Goal: Task Accomplishment & Management: Use online tool/utility

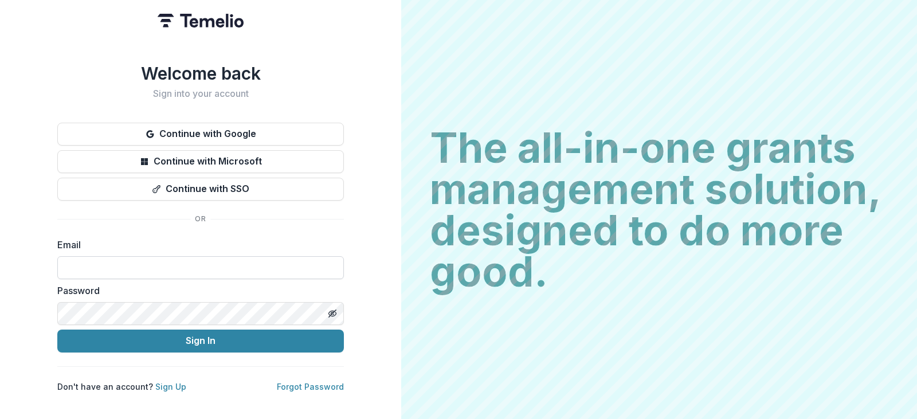
click at [117, 268] on input at bounding box center [200, 267] width 287 height 23
type input "**********"
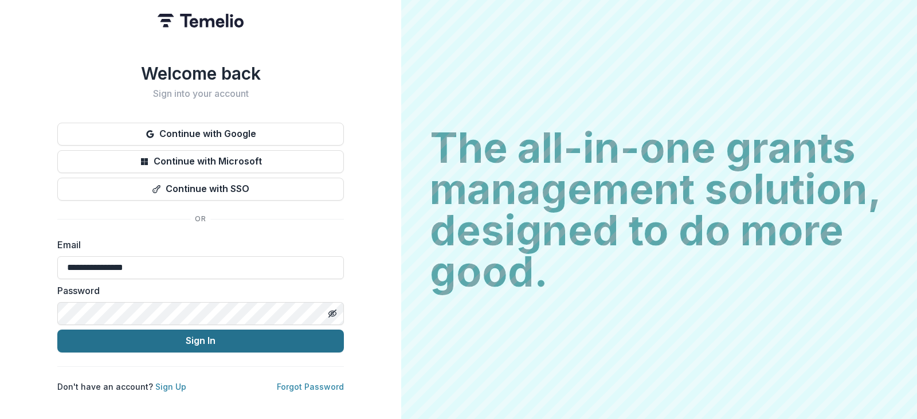
click at [89, 344] on button "Sign In" at bounding box center [200, 341] width 287 height 23
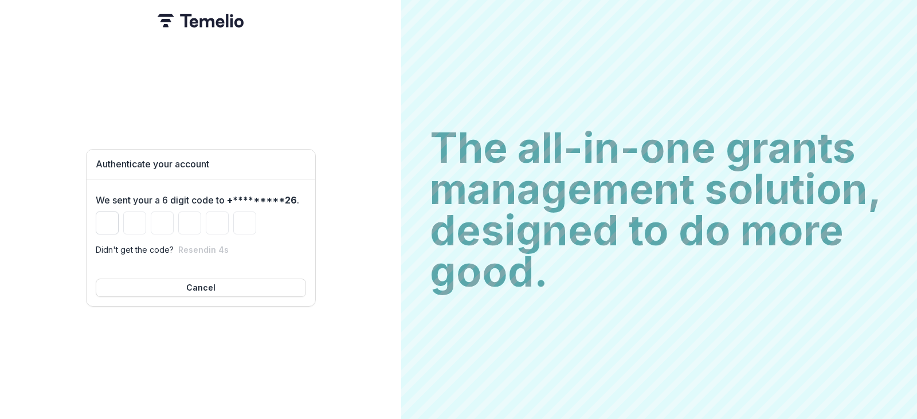
type input "*"
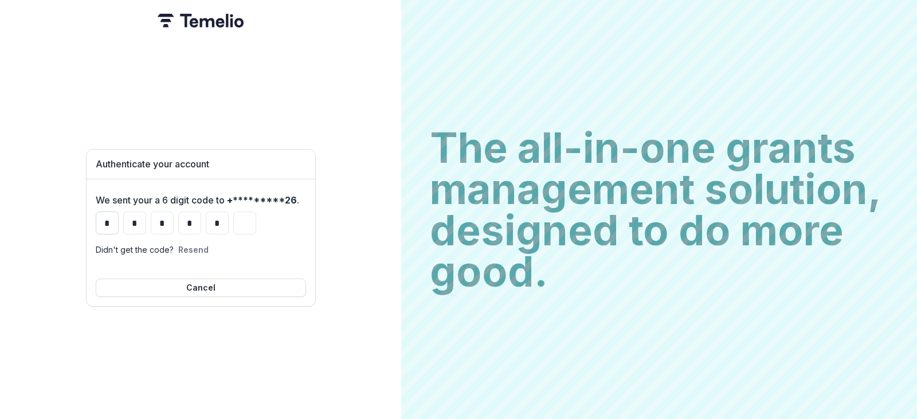
type input "*"
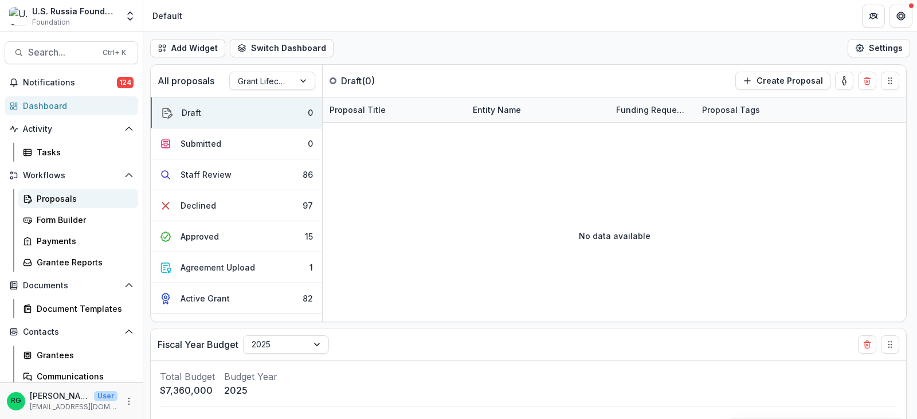
click at [54, 195] on div "Proposals" at bounding box center [83, 199] width 92 height 12
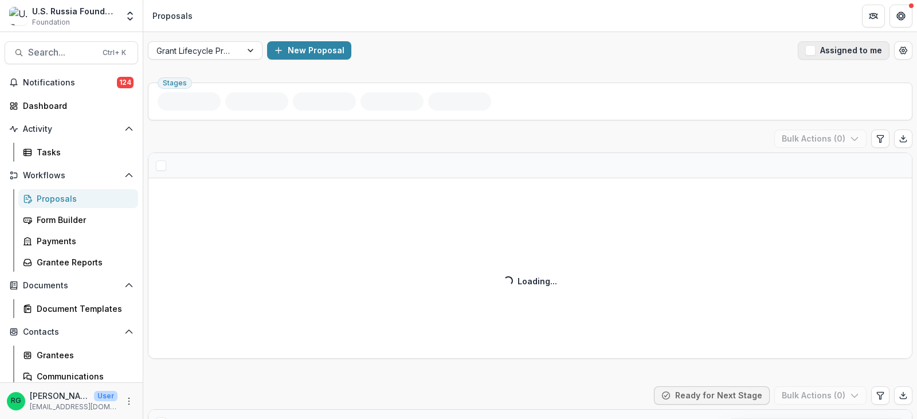
click at [808, 48] on span "button" at bounding box center [811, 50] width 10 height 10
